Goal: Task Accomplishment & Management: Complete application form

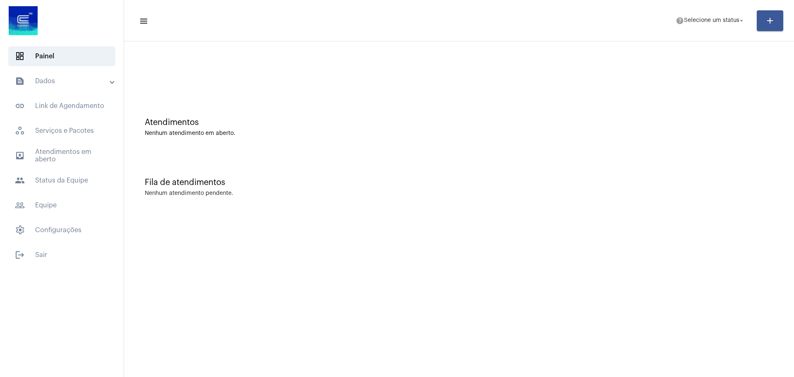
click at [769, 22] on mat-icon "add" at bounding box center [770, 21] width 10 height 10
click at [54, 205] on div at bounding box center [397, 188] width 794 height 377
click at [48, 208] on span "people_outline Equipe" at bounding box center [61, 205] width 107 height 20
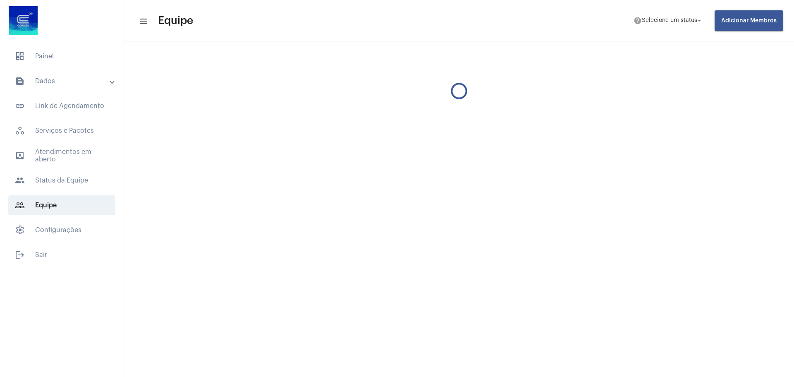
click at [761, 19] on span "Adicionar Membros" at bounding box center [748, 21] width 55 height 6
click at [744, 42] on span "Novo Membro" at bounding box center [754, 45] width 40 height 6
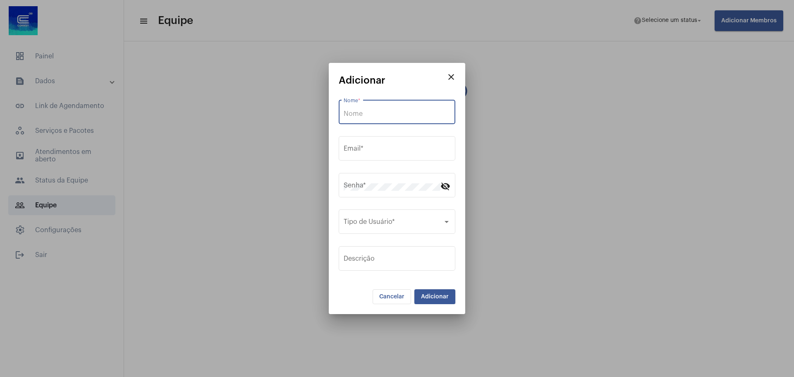
type input "[PERSON_NAME][EMAIL_ADDRESS][DOMAIN_NAME]"
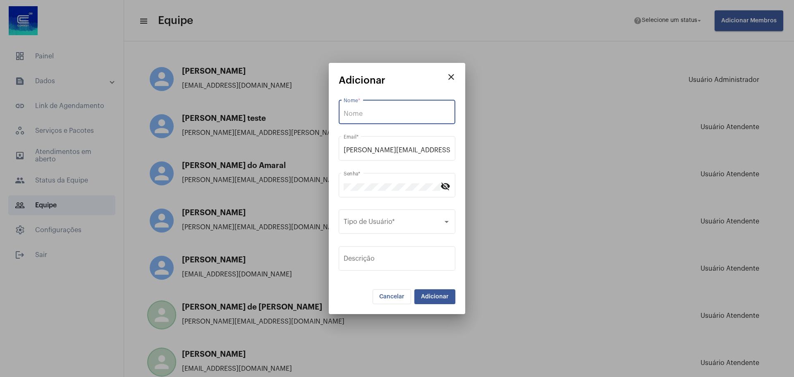
click at [373, 115] on input "Nome *" at bounding box center [397, 113] width 107 height 7
type input "[PERSON_NAME]"
click at [389, 150] on input "[PERSON_NAME][EMAIL_ADDRESS][DOMAIN_NAME]" at bounding box center [397, 149] width 107 height 7
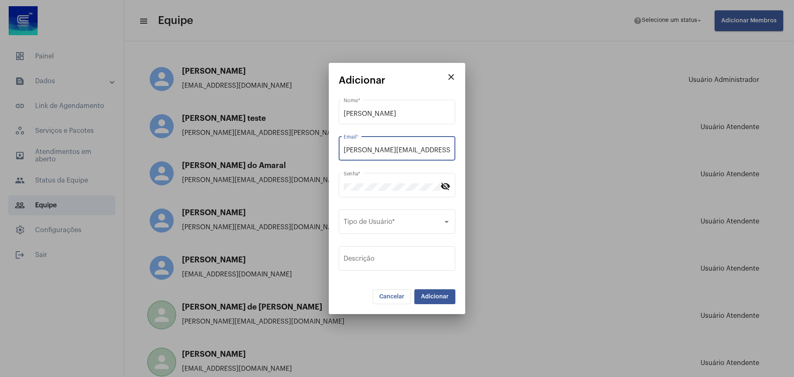
click at [389, 150] on input "[PERSON_NAME][EMAIL_ADDRESS][DOMAIN_NAME]" at bounding box center [397, 149] width 107 height 7
paste input "priscila.santos@operacaocorsan"
type input "[EMAIL_ADDRESS][DOMAIN_NAME]"
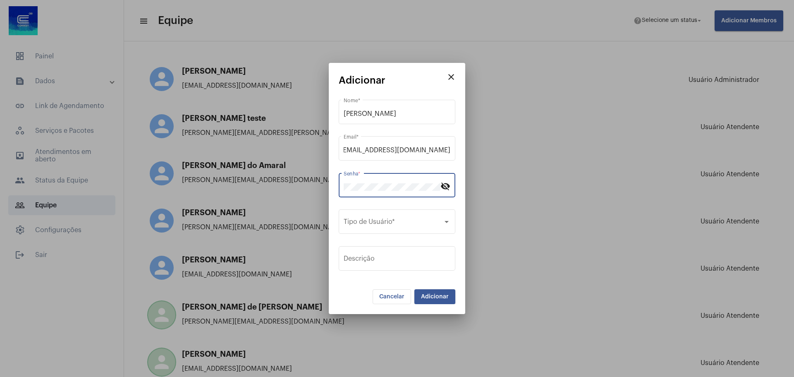
scroll to position [0, 0]
click at [392, 218] on div "Tipo de Usuário *" at bounding box center [397, 221] width 107 height 26
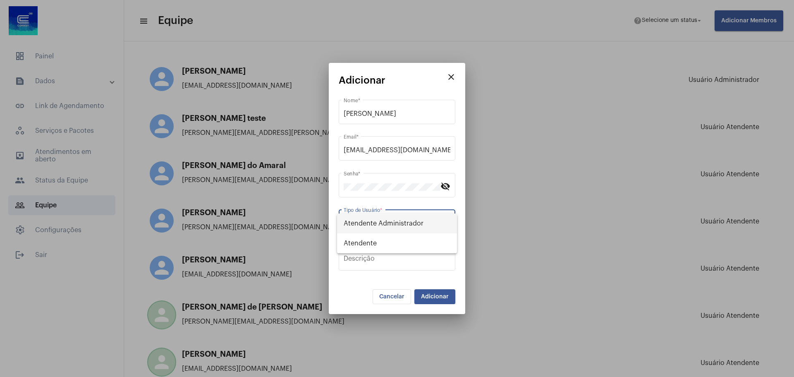
click at [392, 218] on span "Atendente Administrador" at bounding box center [397, 223] width 107 height 20
click at [393, 220] on span "Atendente Administrador" at bounding box center [384, 223] width 80 height 7
click at [386, 241] on span "Atendente" at bounding box center [397, 243] width 107 height 20
click at [448, 298] on span "Adicionar" at bounding box center [435, 297] width 28 height 6
